Goal: Obtain resource: Download file/media

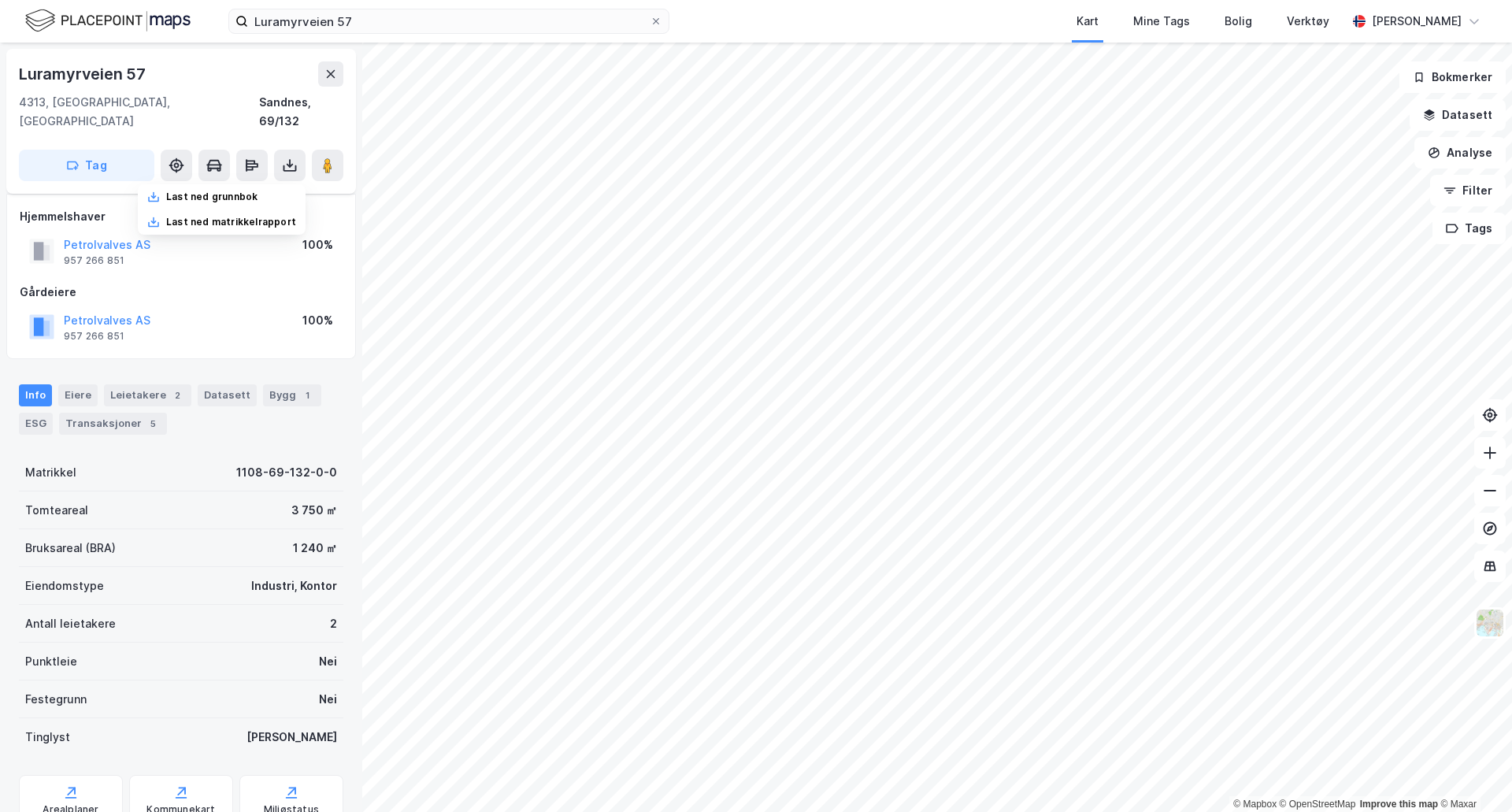
scroll to position [45, 0]
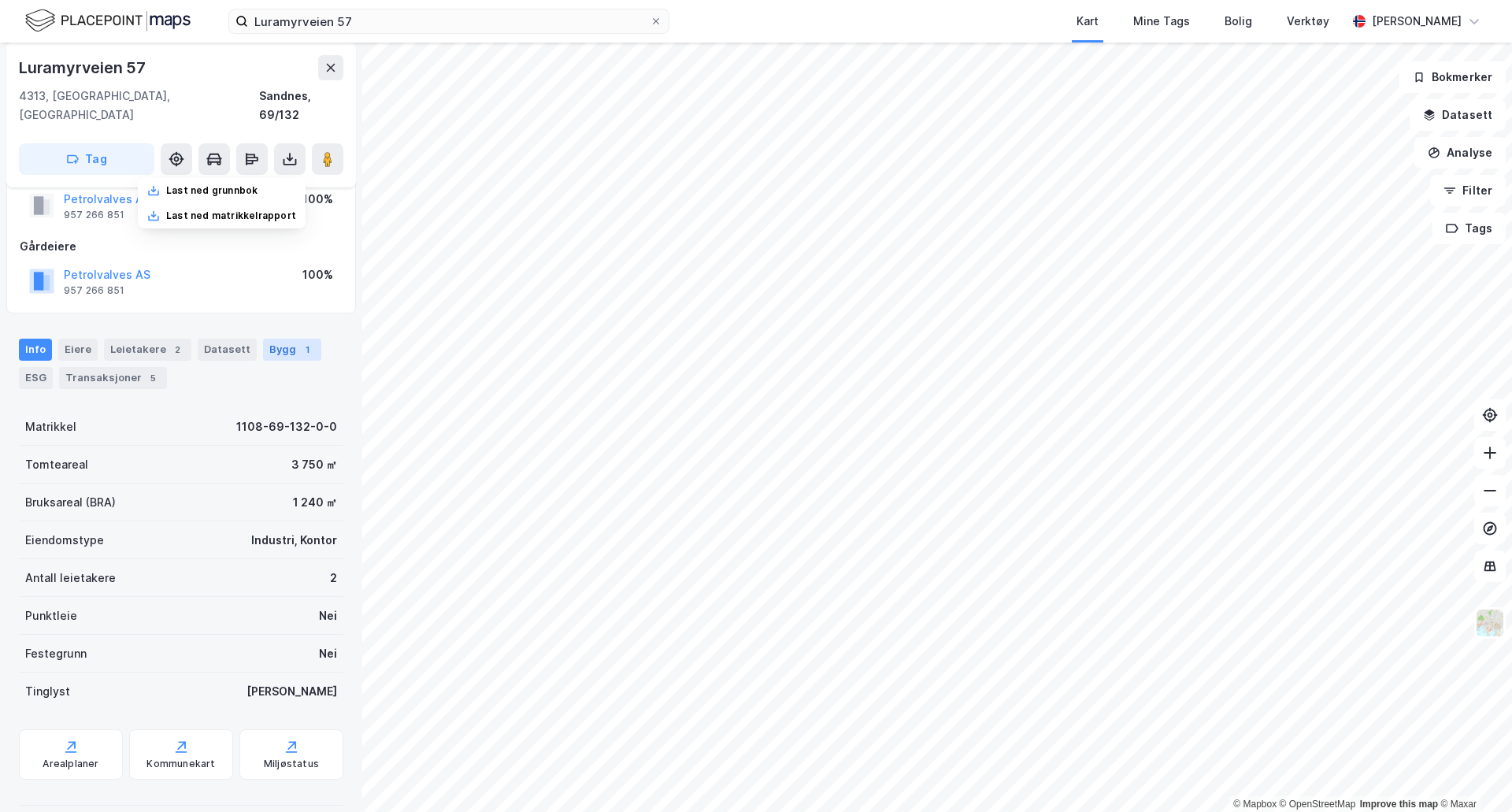
click at [267, 339] on div "Bygg 1" at bounding box center [292, 350] width 58 height 22
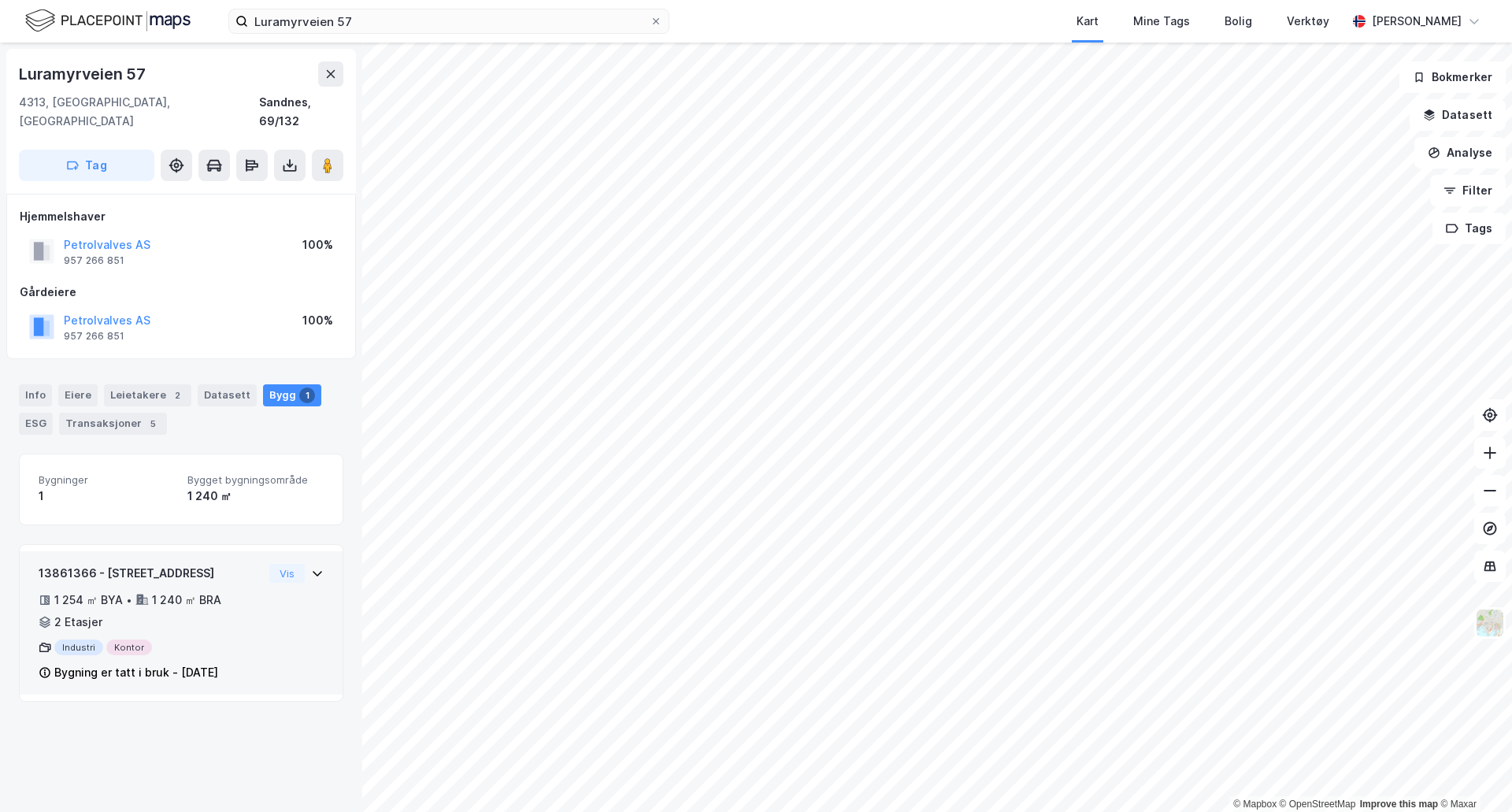
click at [277, 603] on div "13861366 - Luramyrveien 57 1 254 ㎡ BYA • 1 240 ㎡ BRA • 2 Etasjer Industri Konto…" at bounding box center [180, 629] width 285 height 131
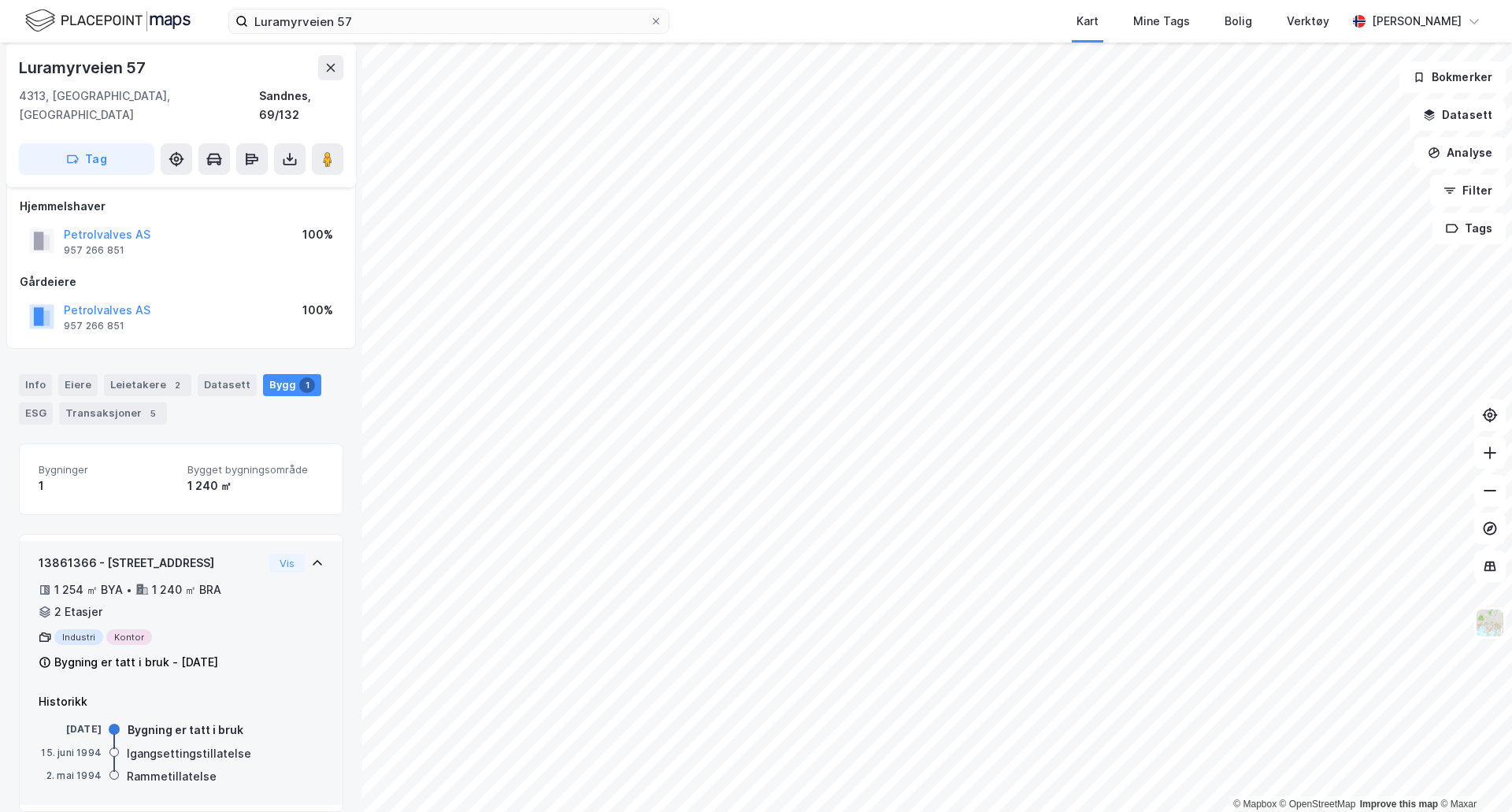
click at [312, 560] on icon at bounding box center [317, 563] width 10 height 6
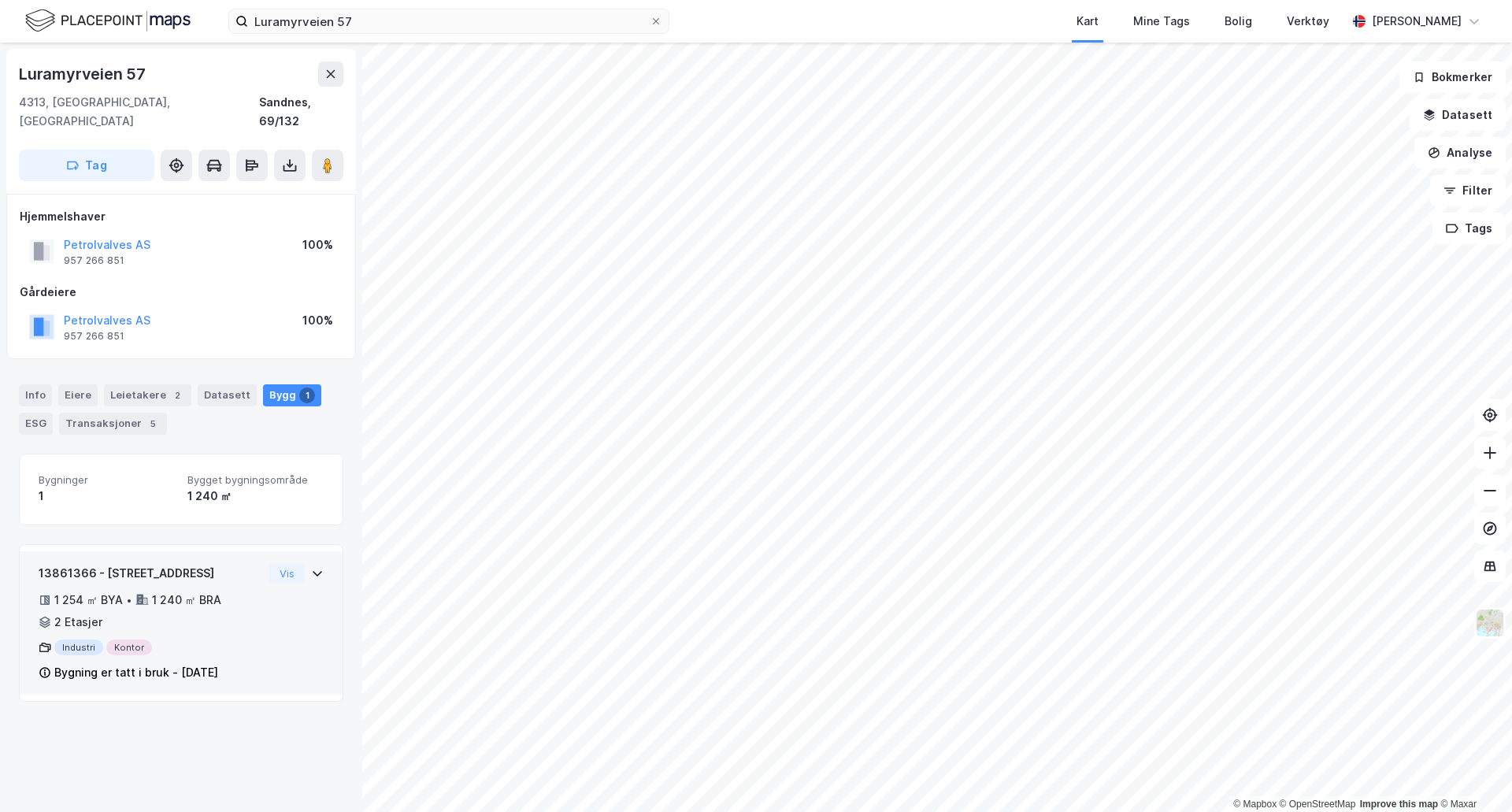
scroll to position [0, 0]
click at [287, 157] on button at bounding box center [290, 166] width 32 height 32
click at [266, 216] on div "Last ned matrikkelrapport" at bounding box center [231, 222] width 130 height 13
